Goal: Task Accomplishment & Management: Manage account settings

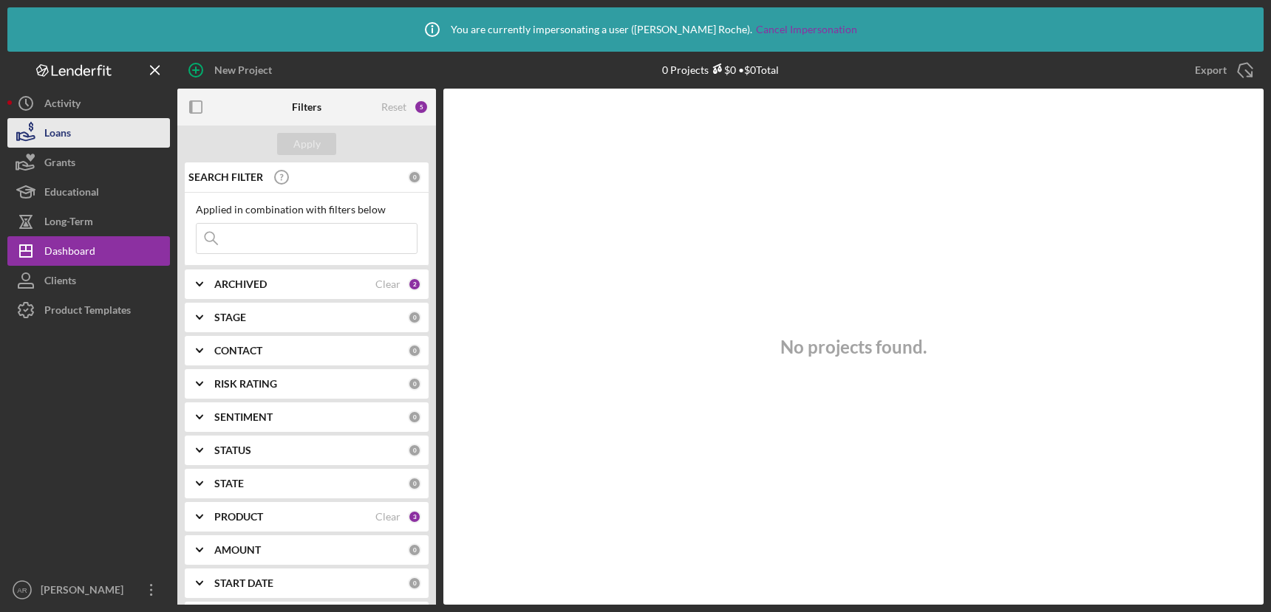
click at [83, 133] on button "Loans" at bounding box center [88, 133] width 163 height 30
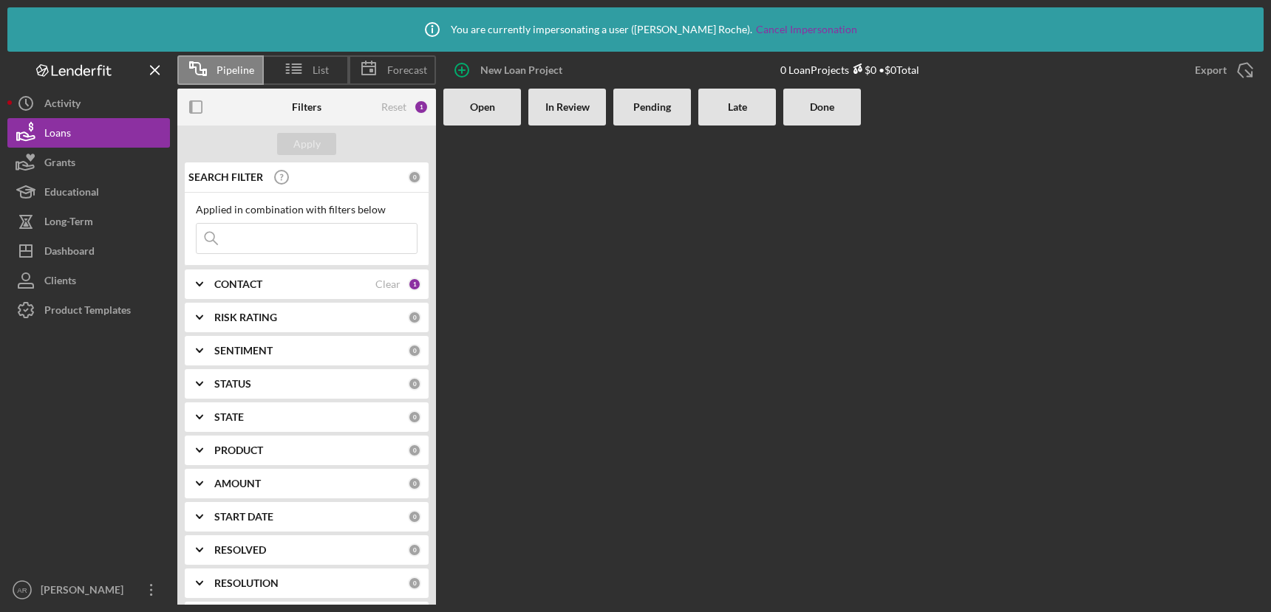
click at [811, 27] on link "Cancel Impersonation" at bounding box center [806, 30] width 101 height 12
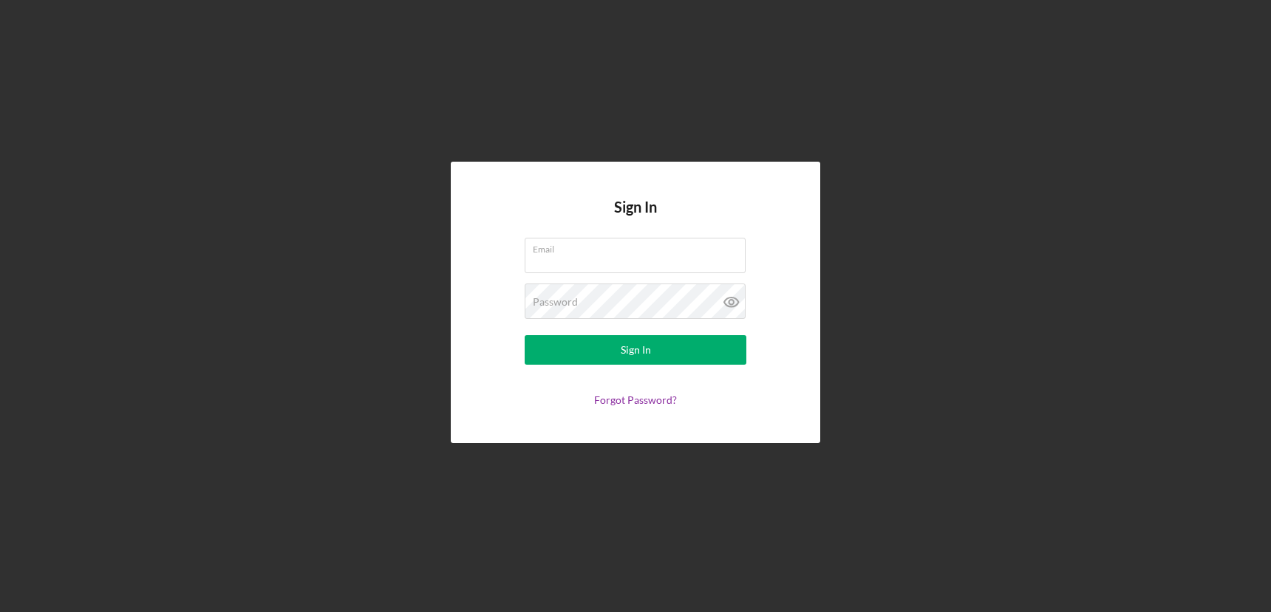
click at [340, 242] on div "Sign In Email Password Sign In Forgot Password?" at bounding box center [635, 302] width 1256 height 605
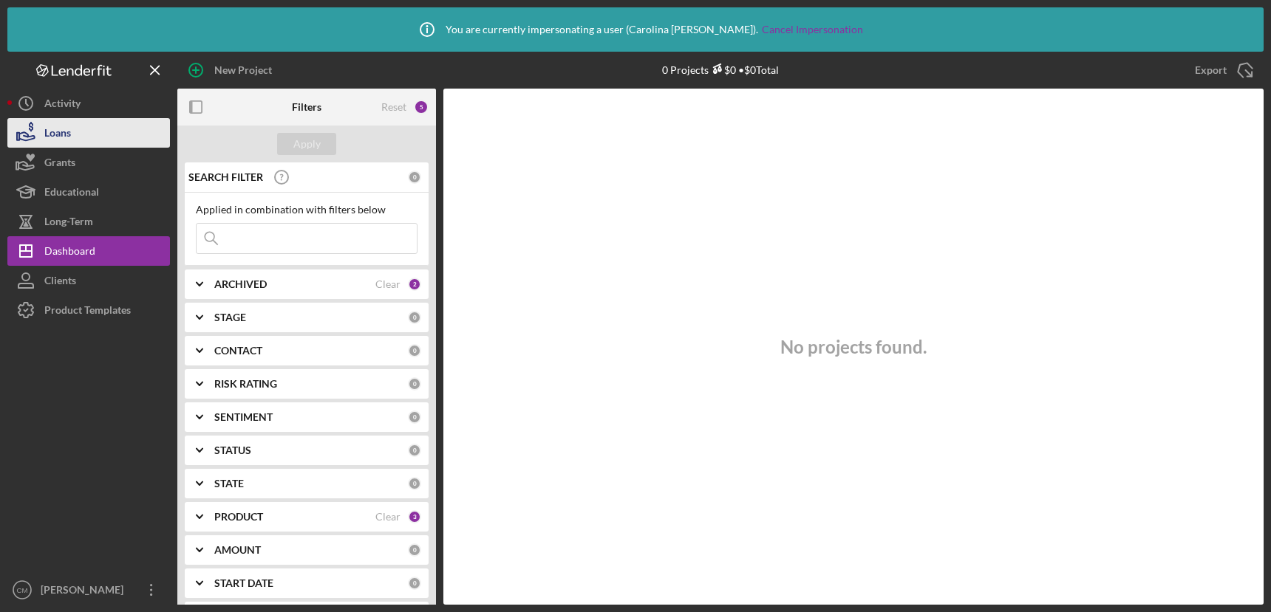
click at [98, 144] on button "Loans" at bounding box center [88, 133] width 163 height 30
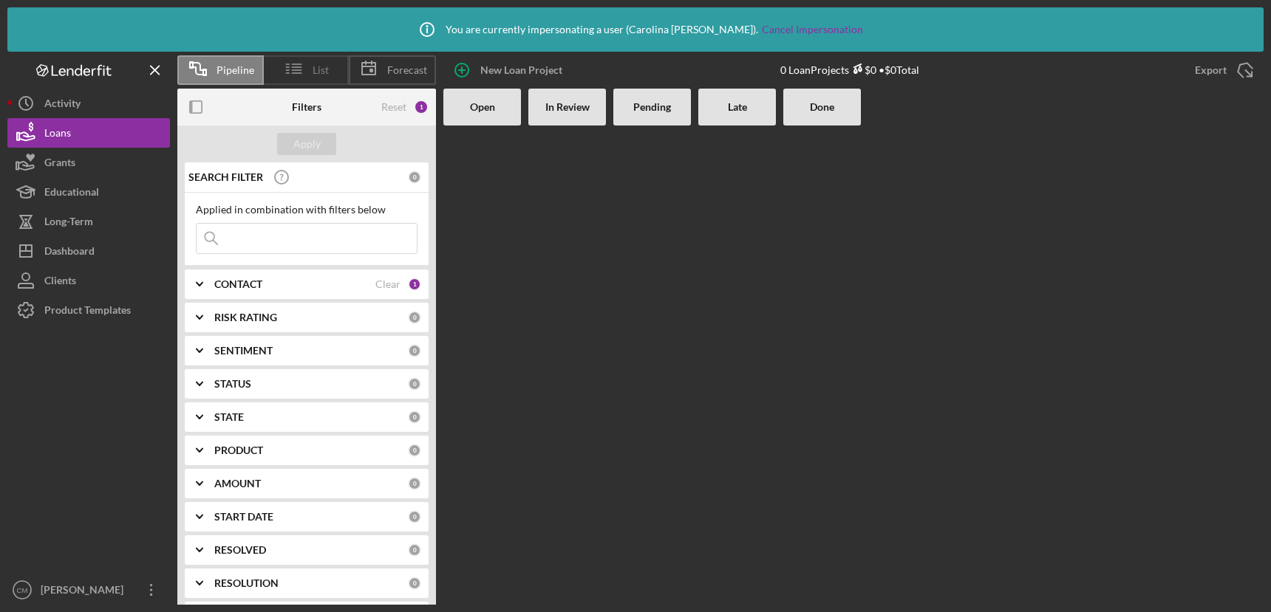
click at [298, 77] on icon at bounding box center [294, 68] width 37 height 37
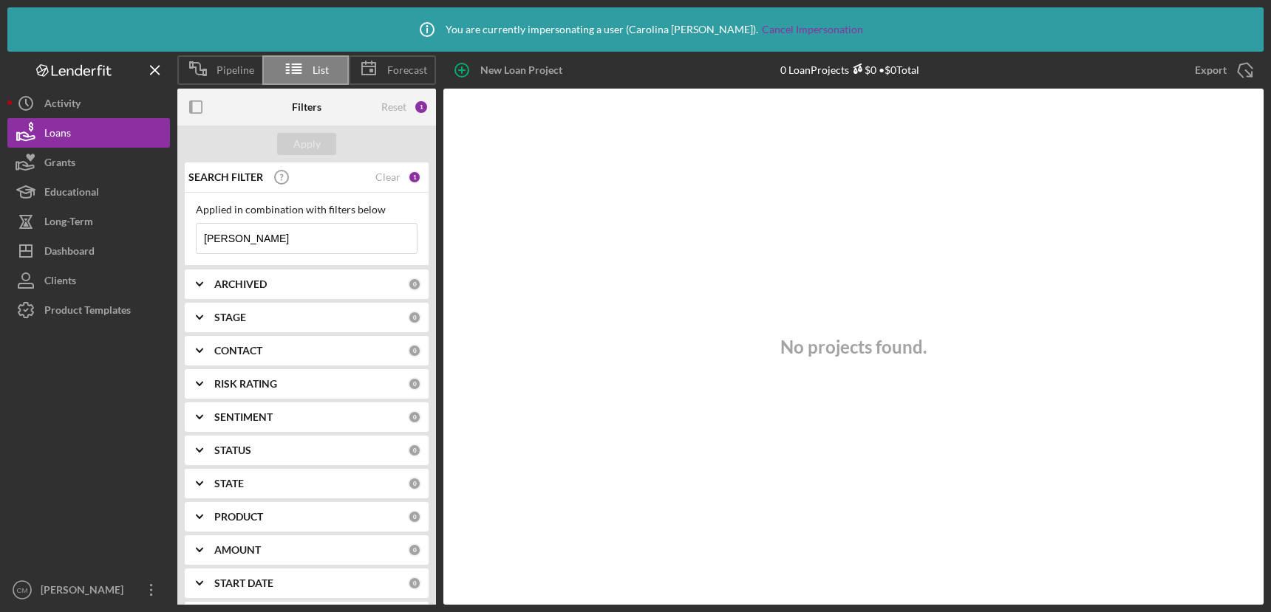
click at [378, 185] on div "SEARCH FILTER Clear 1" at bounding box center [303, 177] width 236 height 37
click at [397, 112] on div "Reset" at bounding box center [393, 107] width 25 height 12
click at [301, 148] on div "Apply" at bounding box center [306, 144] width 27 height 22
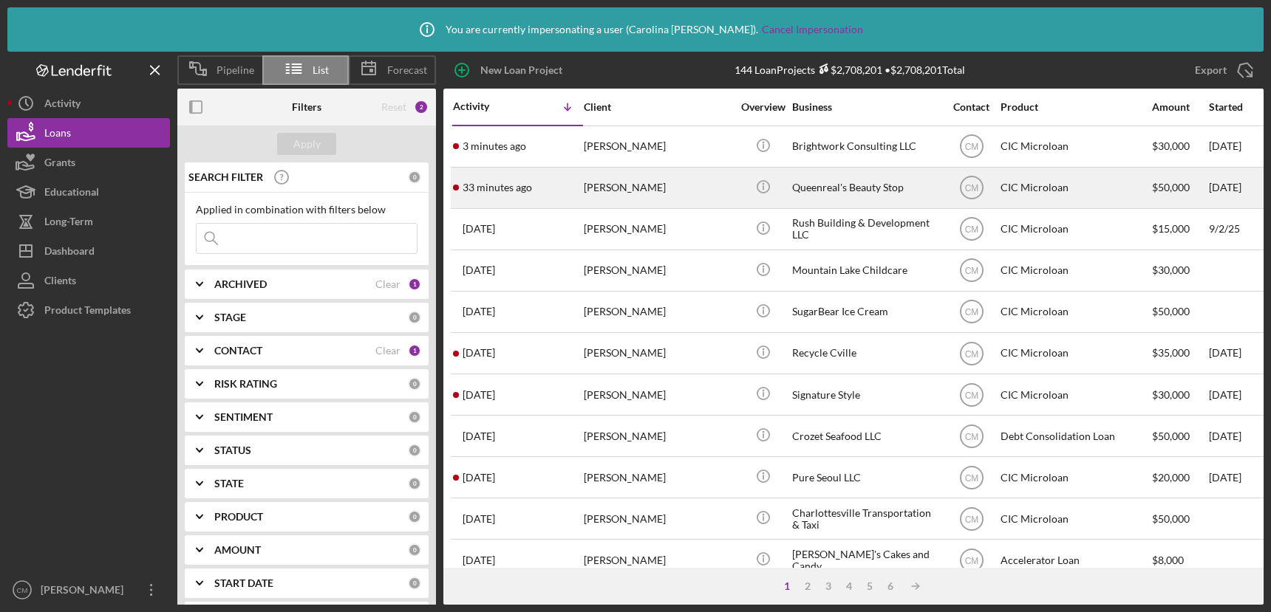
click at [692, 191] on div "[PERSON_NAME]" at bounding box center [658, 187] width 148 height 39
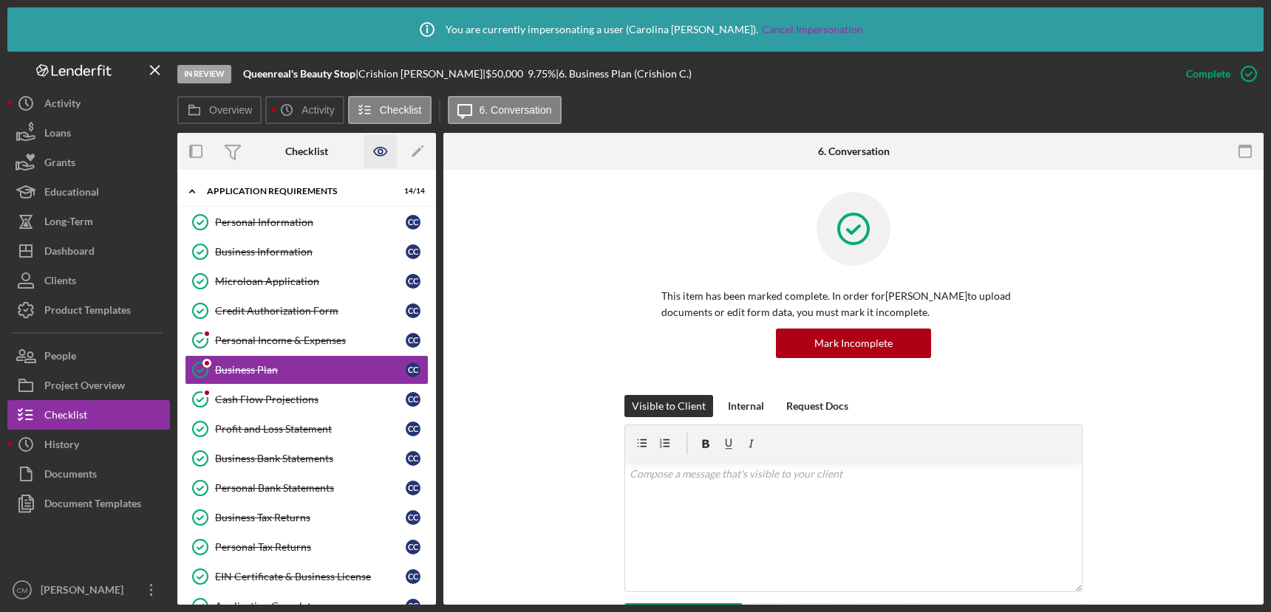
click at [380, 152] on icon "button" at bounding box center [380, 151] width 33 height 33
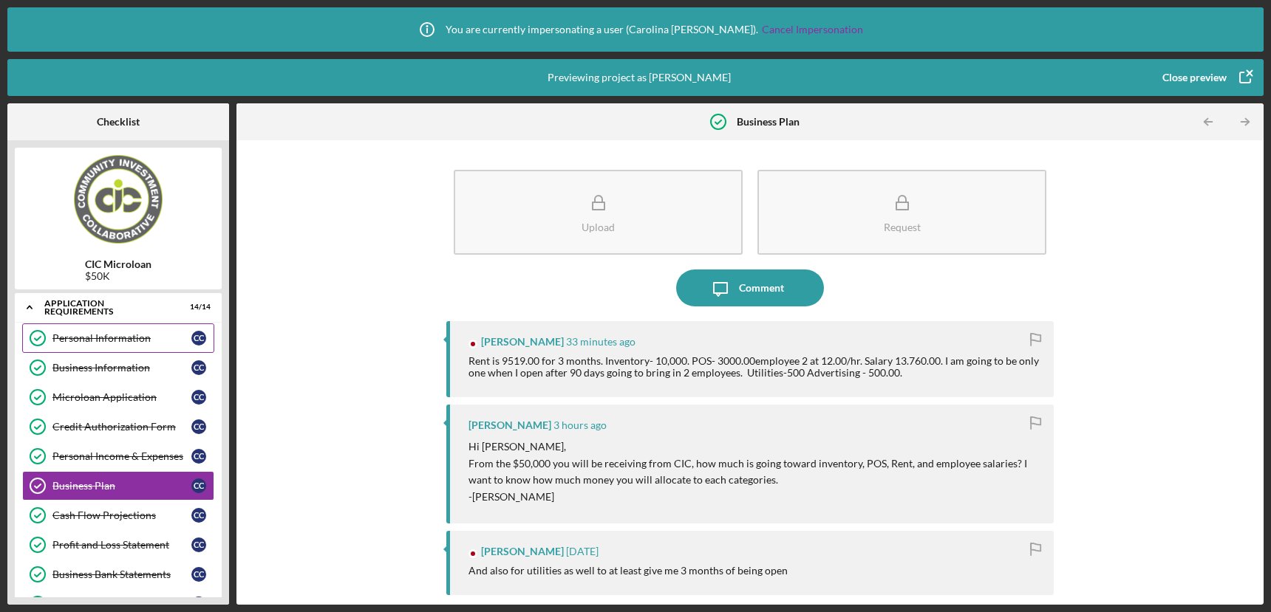
click at [120, 338] on div "Personal Information" at bounding box center [121, 338] width 139 height 12
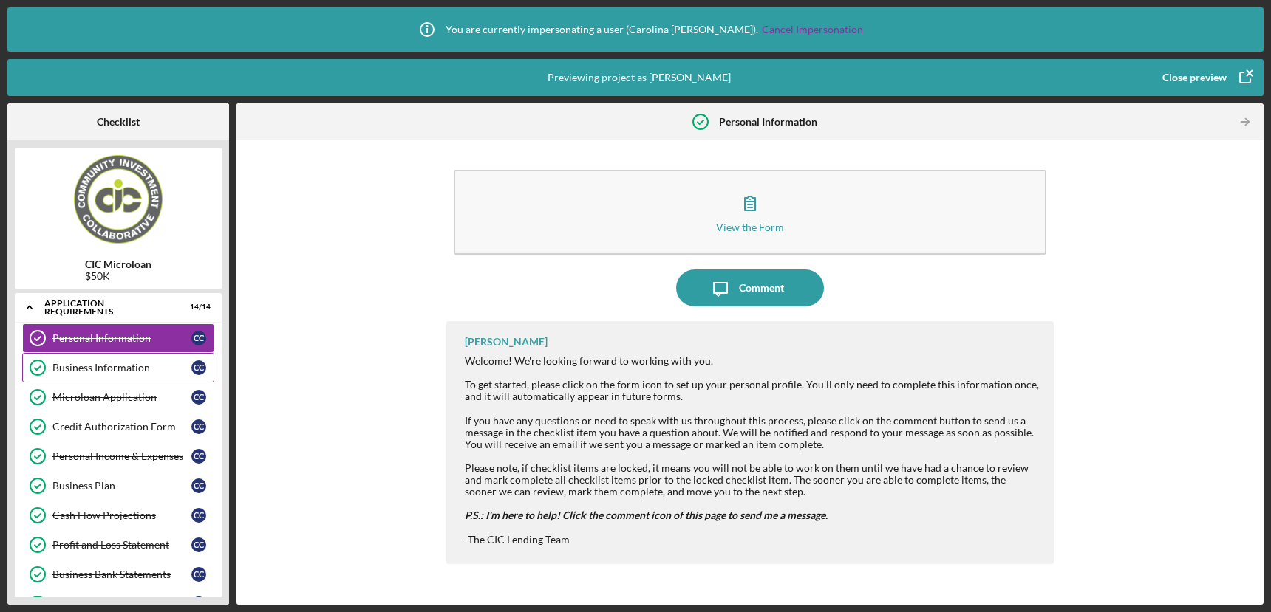
click at [82, 372] on div "Business Information" at bounding box center [121, 368] width 139 height 12
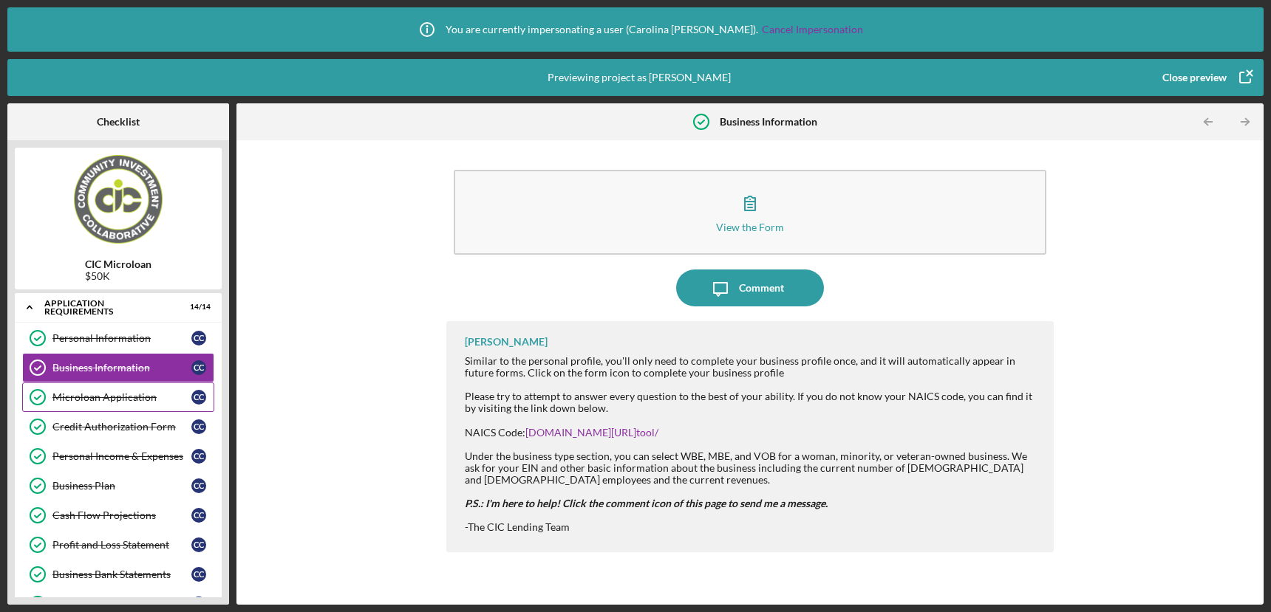
click at [82, 405] on div "Microloan Application Microloan Application C C" at bounding box center [118, 398] width 192 height 30
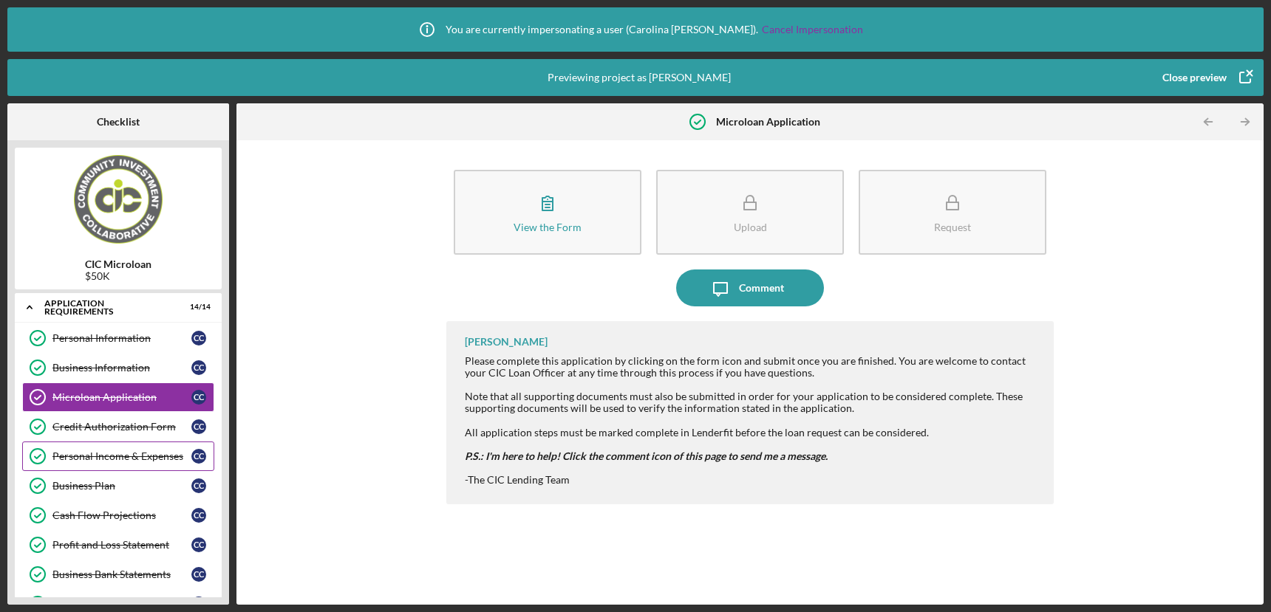
click at [90, 448] on div "Personal Income & Expenses Personal Income & Expenses C C" at bounding box center [118, 457] width 192 height 30
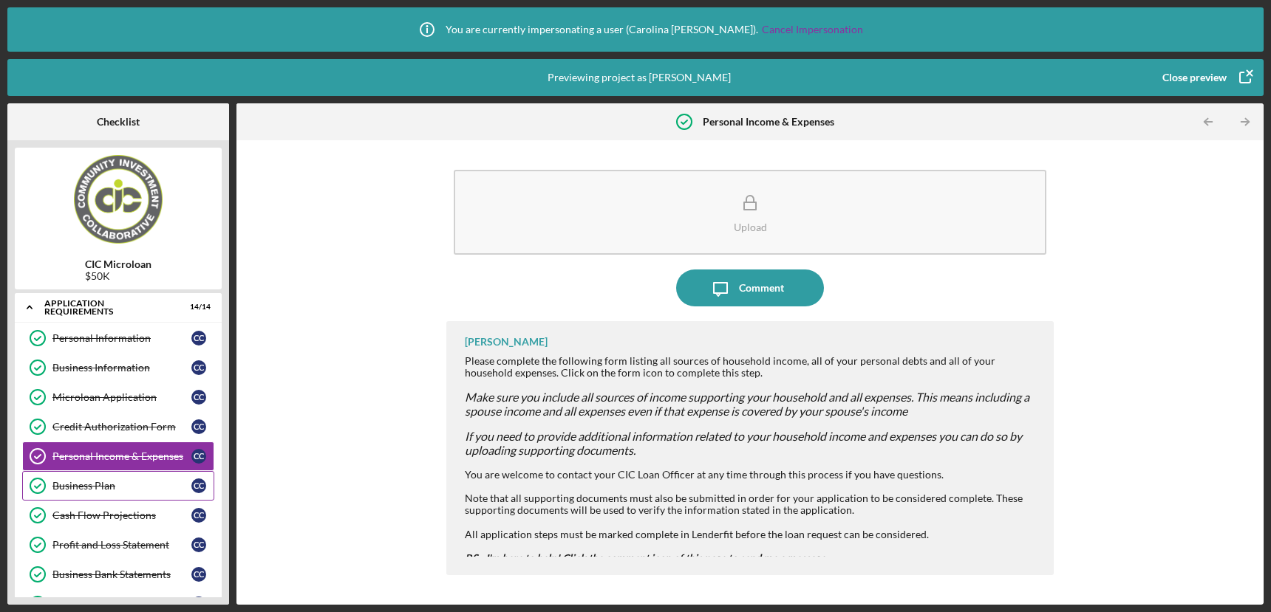
click at [90, 484] on div "Business Plan" at bounding box center [121, 486] width 139 height 12
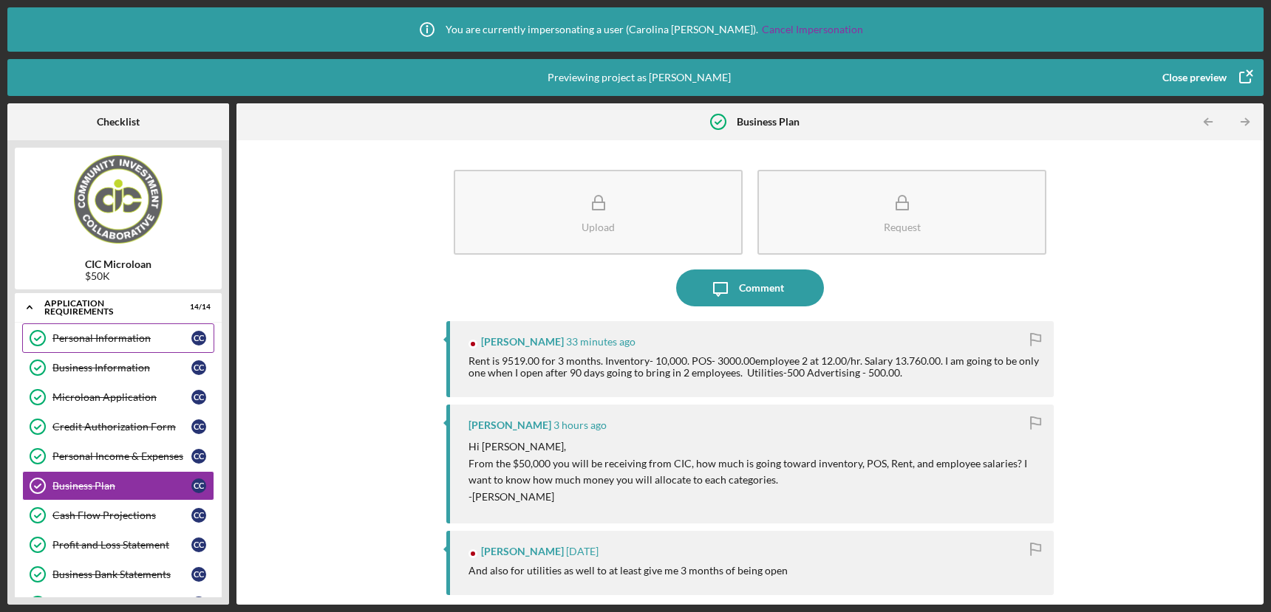
click at [94, 339] on div "Personal Information" at bounding box center [121, 338] width 139 height 12
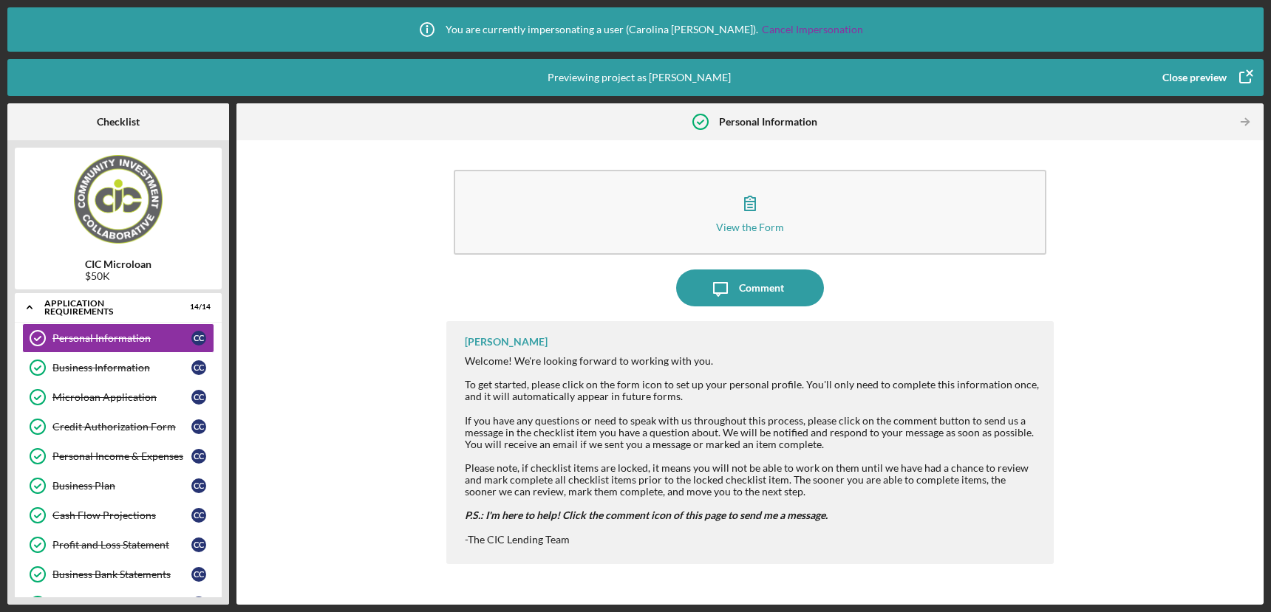
click at [1203, 77] on div "Close preview" at bounding box center [1194, 78] width 64 height 30
